Goal: Transaction & Acquisition: Purchase product/service

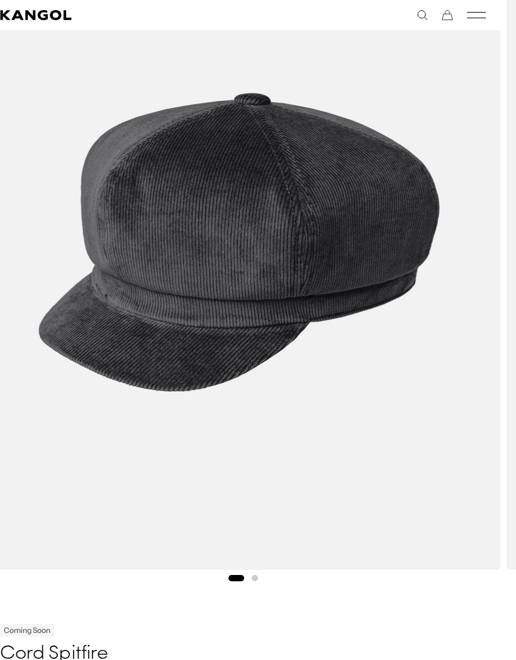
scroll to position [193, 15]
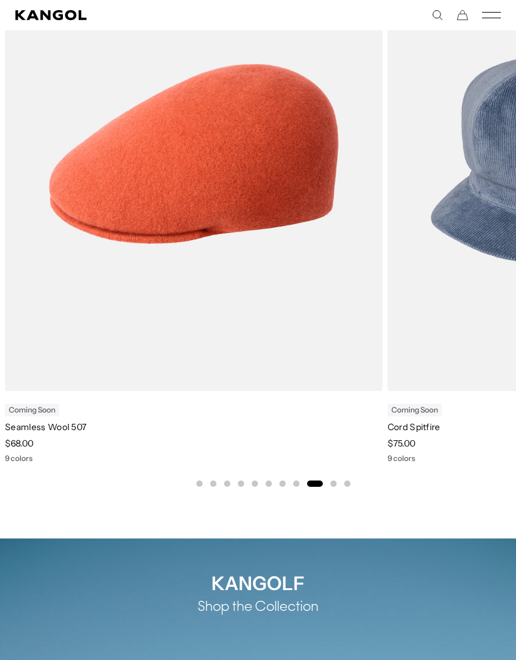
click at [0, 0] on video "Seamless Wool 507" at bounding box center [0, 0] width 0 height 0
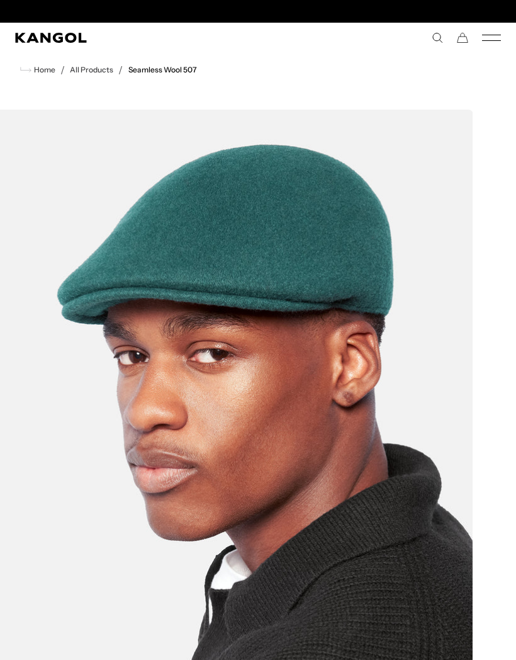
scroll to position [0, 259]
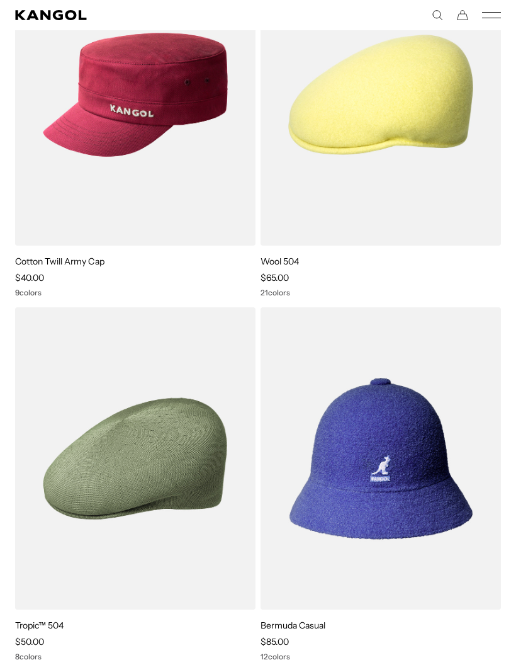
scroll to position [1660, 0]
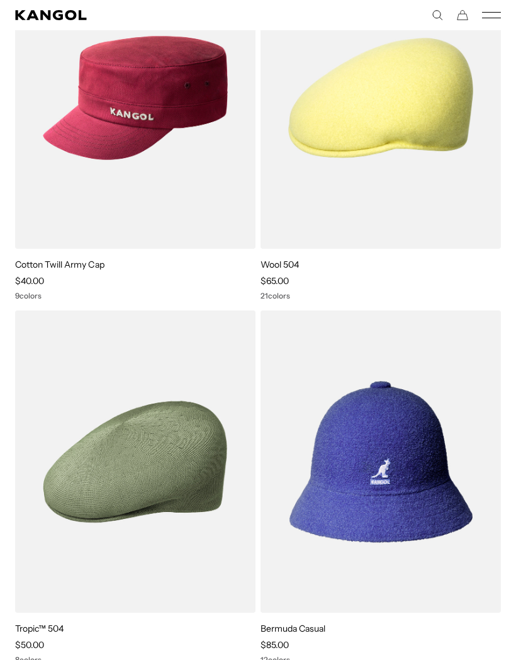
click at [0, 0] on img at bounding box center [0, 0] width 0 height 0
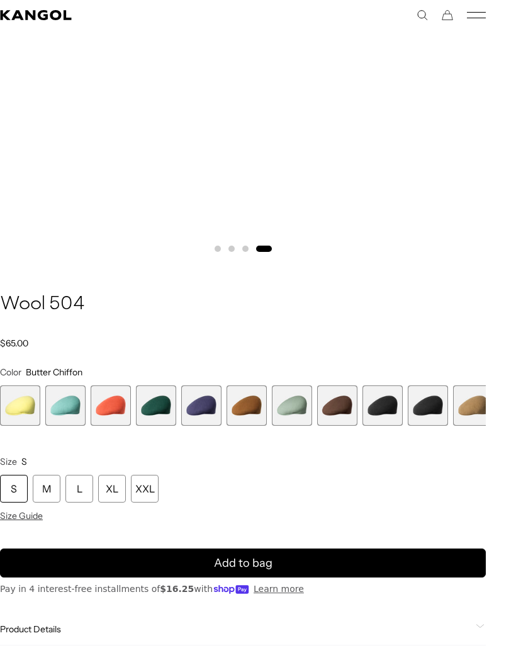
scroll to position [506, 15]
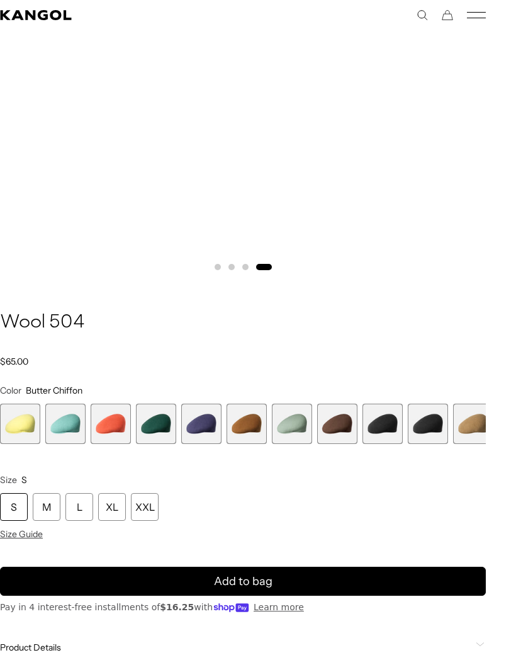
click at [390, 414] on span "9 of 21" at bounding box center [383, 424] width 40 height 40
